Goal: Information Seeking & Learning: Learn about a topic

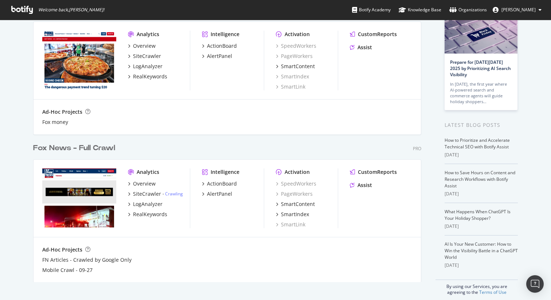
scroll to position [56, 0]
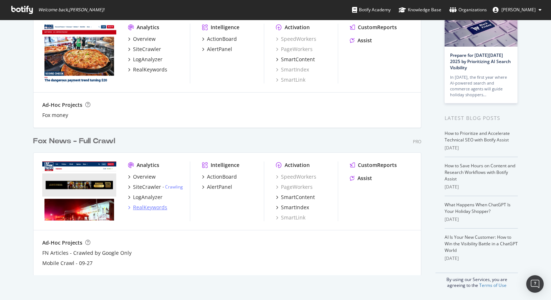
click at [147, 206] on div "RealKeywords" at bounding box center [150, 207] width 34 height 7
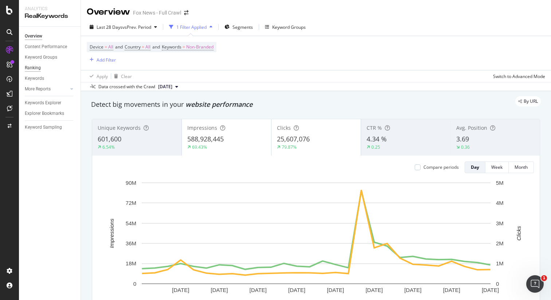
click at [35, 70] on div "Ranking" at bounding box center [33, 68] width 16 height 8
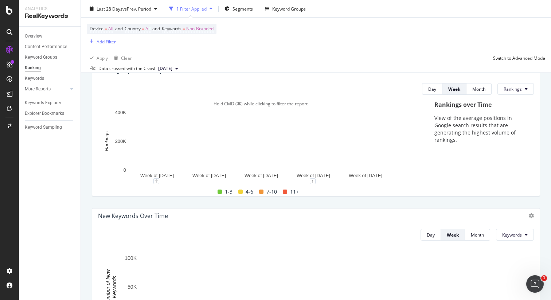
scroll to position [65, 0]
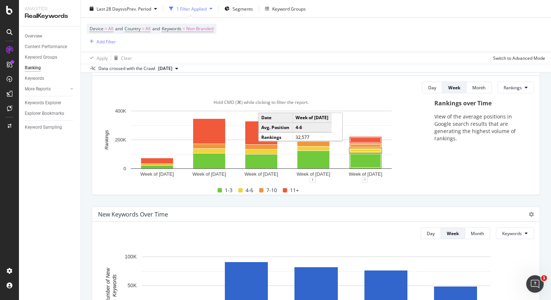
click at [370, 150] on rect "A chart." at bounding box center [366, 150] width 30 height 3
